Goal: Task Accomplishment & Management: Use online tool/utility

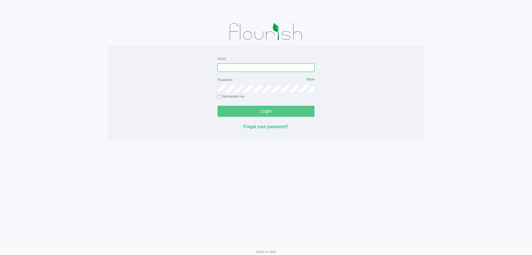
click at [245, 71] on input "Email" at bounding box center [266, 68] width 97 height 8
type input "[EMAIL_ADDRESS][DOMAIN_NAME]"
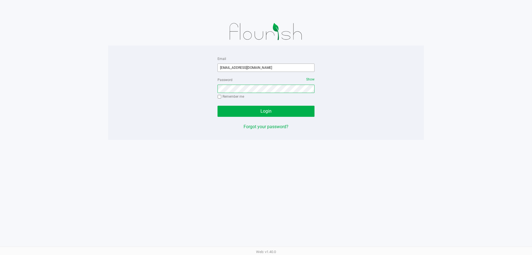
click at [218, 106] on button "Login" at bounding box center [266, 111] width 97 height 11
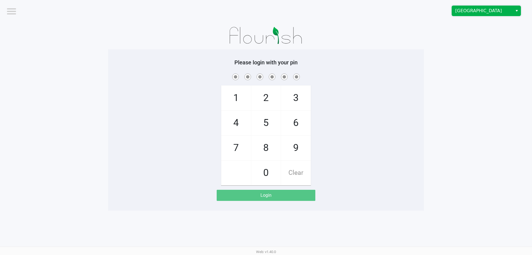
click at [486, 11] on span "[GEOGRAPHIC_DATA]" at bounding box center [483, 10] width 54 height 7
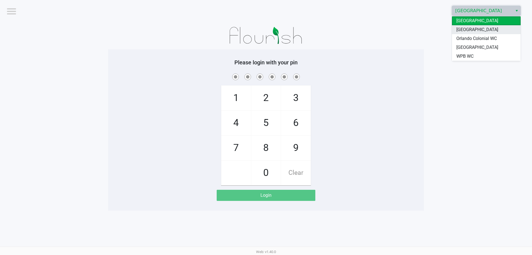
click at [470, 31] on span "[GEOGRAPHIC_DATA]" at bounding box center [478, 29] width 42 height 7
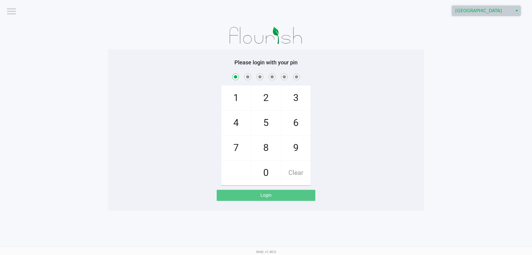
checkbox input "true"
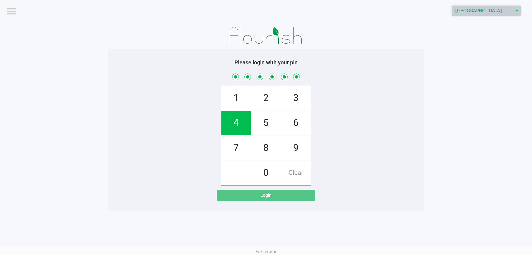
checkbox input "true"
